Goal: Information Seeking & Learning: Learn about a topic

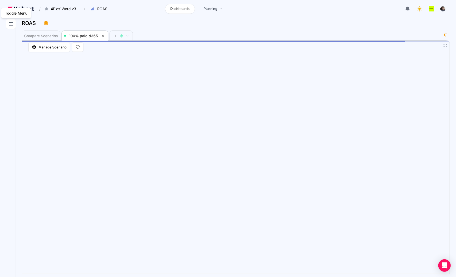
click at [11, 27] on icon at bounding box center [11, 24] width 6 height 6
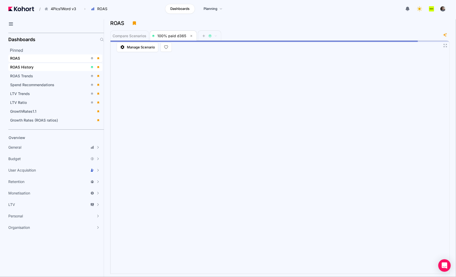
click at [53, 69] on div "ROAS History" at bounding box center [49, 66] width 78 height 5
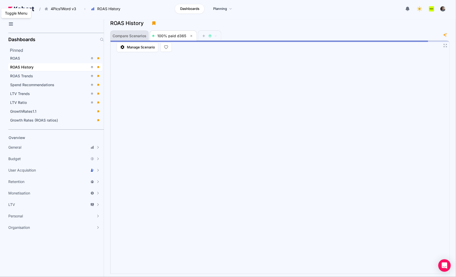
drag, startPoint x: 9, startPoint y: 24, endPoint x: 50, endPoint y: 35, distance: 42.1
click at [9, 24] on icon at bounding box center [11, 24] width 6 height 6
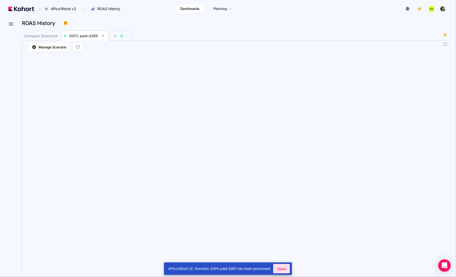
click at [285, 269] on span "View" at bounding box center [281, 268] width 9 height 5
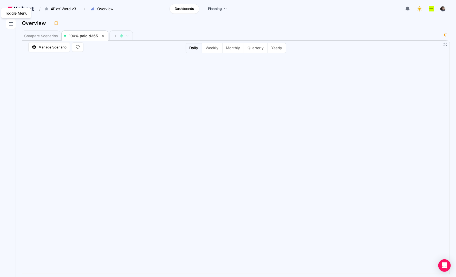
click at [11, 27] on button at bounding box center [10, 23] width 9 height 9
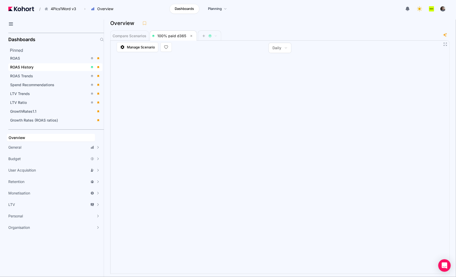
click at [34, 68] on div "ROAS History" at bounding box center [49, 66] width 78 height 5
click at [12, 27] on icon at bounding box center [11, 24] width 6 height 6
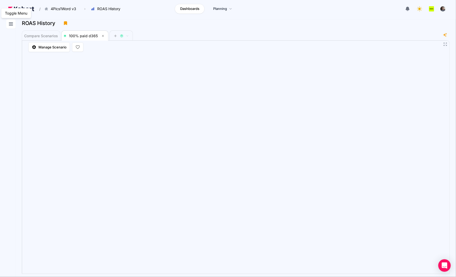
click at [11, 22] on icon at bounding box center [11, 24] width 6 height 6
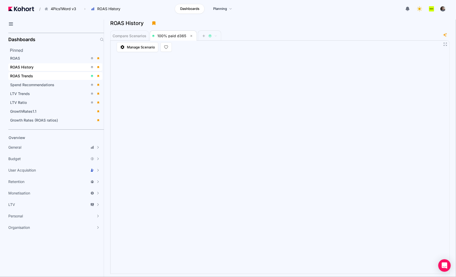
click at [50, 75] on div "ROAS Trends" at bounding box center [49, 75] width 78 height 5
click at [11, 25] on icon at bounding box center [11, 24] width 4 height 3
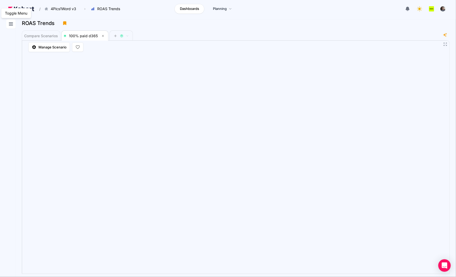
click at [10, 26] on icon at bounding box center [11, 24] width 6 height 6
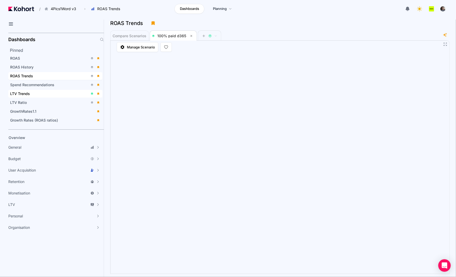
click at [38, 92] on div "LTV Trends" at bounding box center [49, 93] width 78 height 5
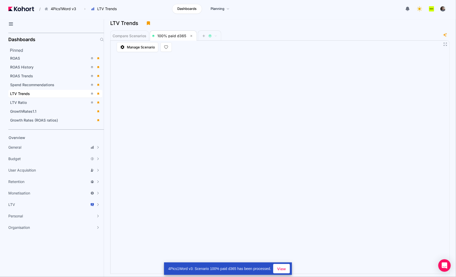
click at [267, 29] on div "LTV Trends" at bounding box center [279, 24] width 339 height 11
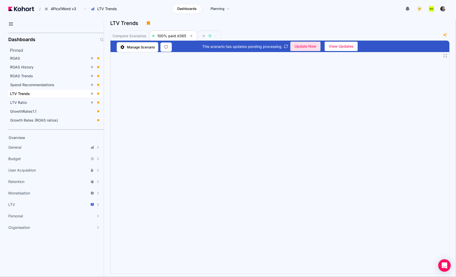
click at [297, 42] on span "undefined" at bounding box center [306, 46] width 30 height 9
